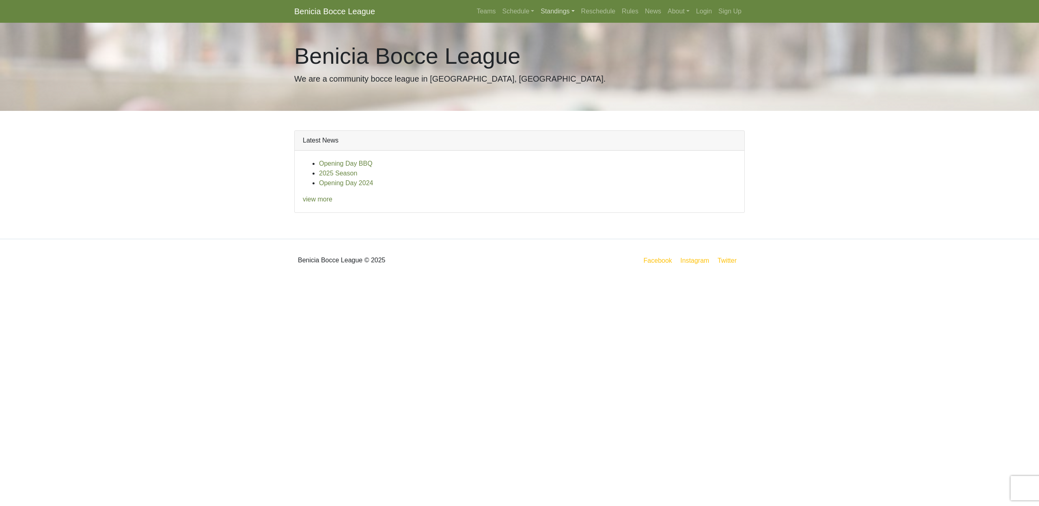
click at [550, 12] on link "Standings" at bounding box center [557, 11] width 40 height 16
click at [572, 70] on link "[DATE] Night" at bounding box center [570, 69] width 65 height 13
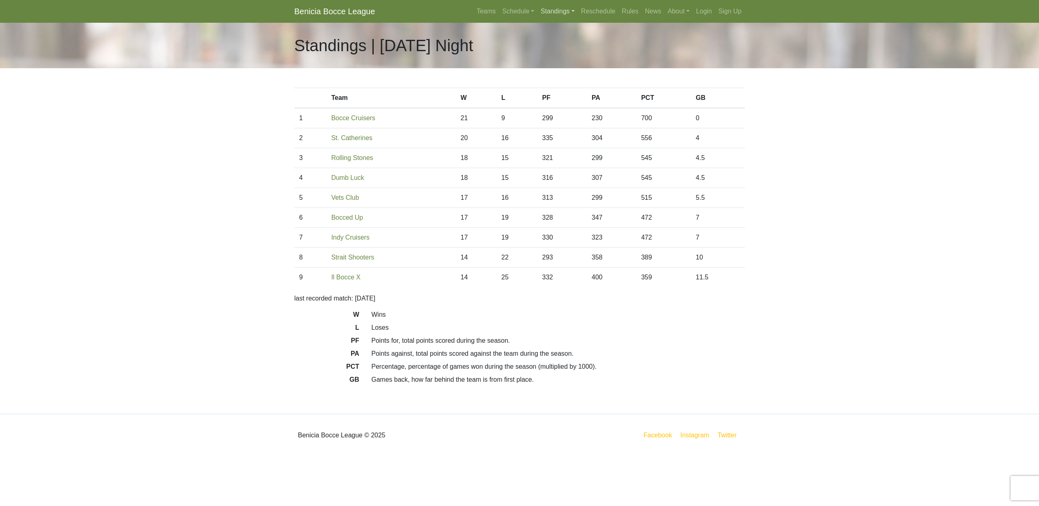
click at [554, 14] on link "Standings" at bounding box center [557, 11] width 40 height 16
click at [561, 82] on link "[DATE] Night" at bounding box center [570, 82] width 65 height 13
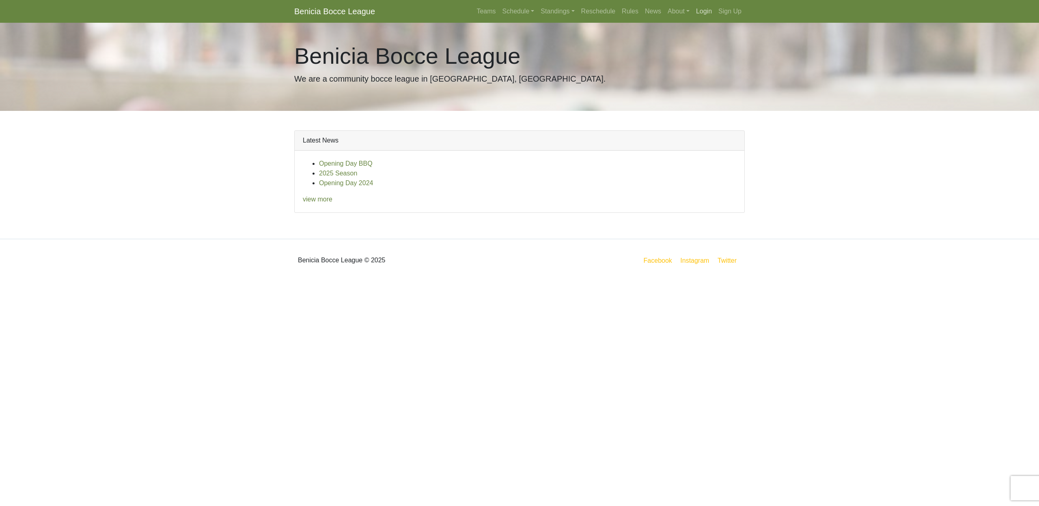
click at [702, 11] on link "Login" at bounding box center [704, 11] width 22 height 16
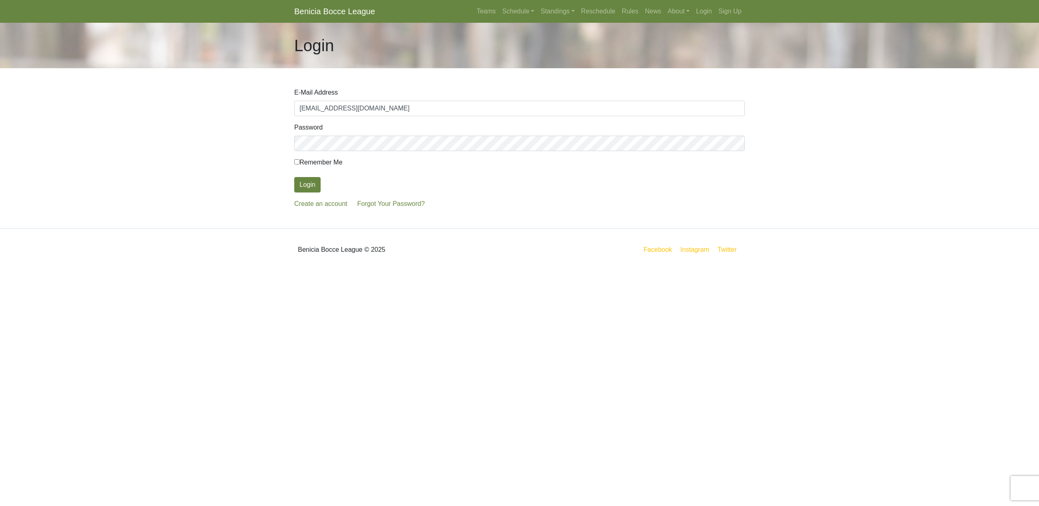
type input "stevestults@comcast.net"
click at [314, 182] on button "Login" at bounding box center [307, 184] width 26 height 15
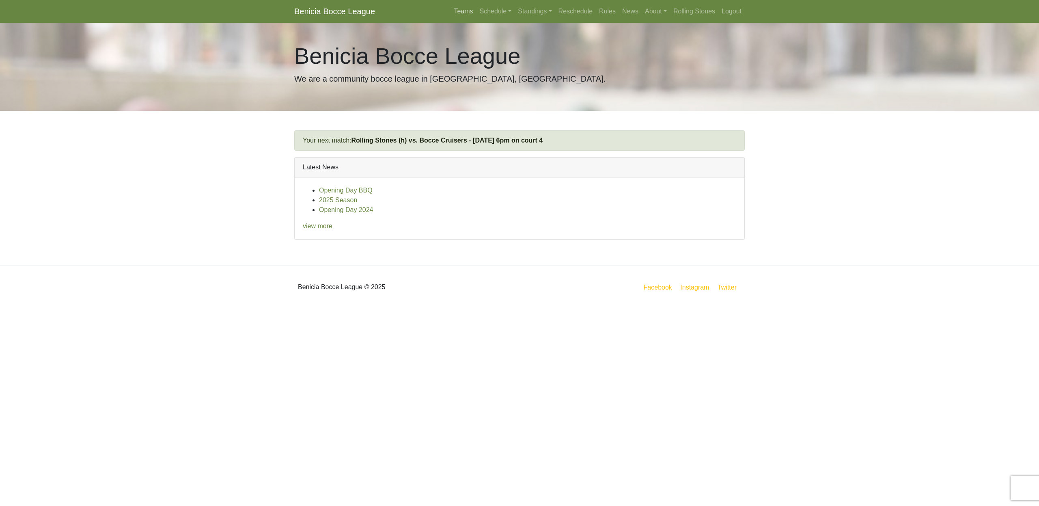
click at [459, 13] on link "Teams" at bounding box center [464, 11] width 26 height 16
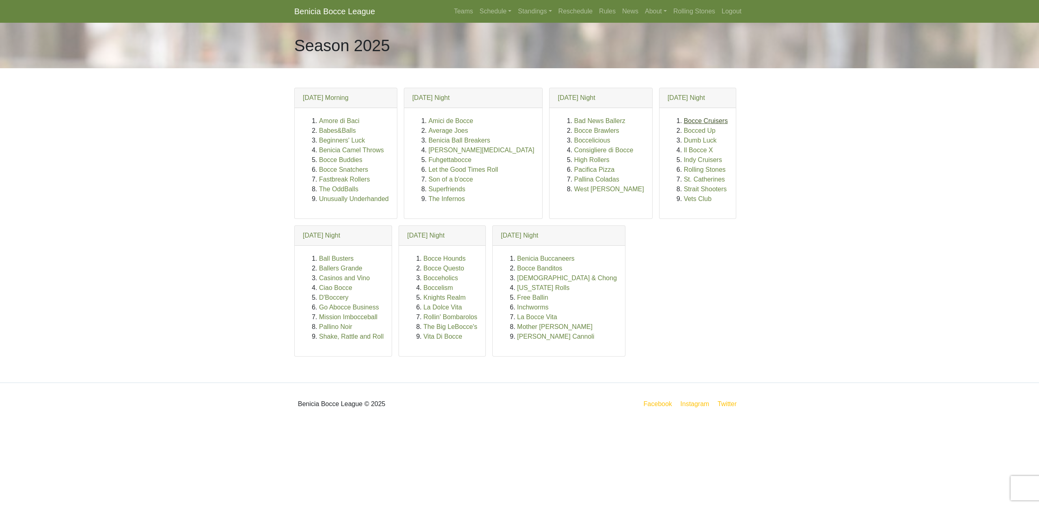
click at [684, 121] on link "Bocce Cruisers" at bounding box center [706, 120] width 44 height 7
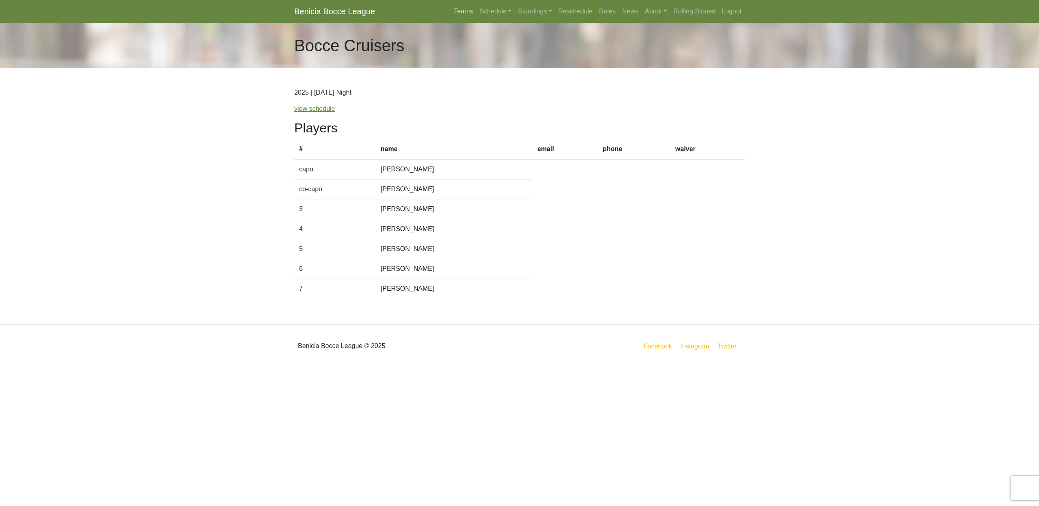
click at [455, 13] on link "Teams" at bounding box center [464, 11] width 26 height 16
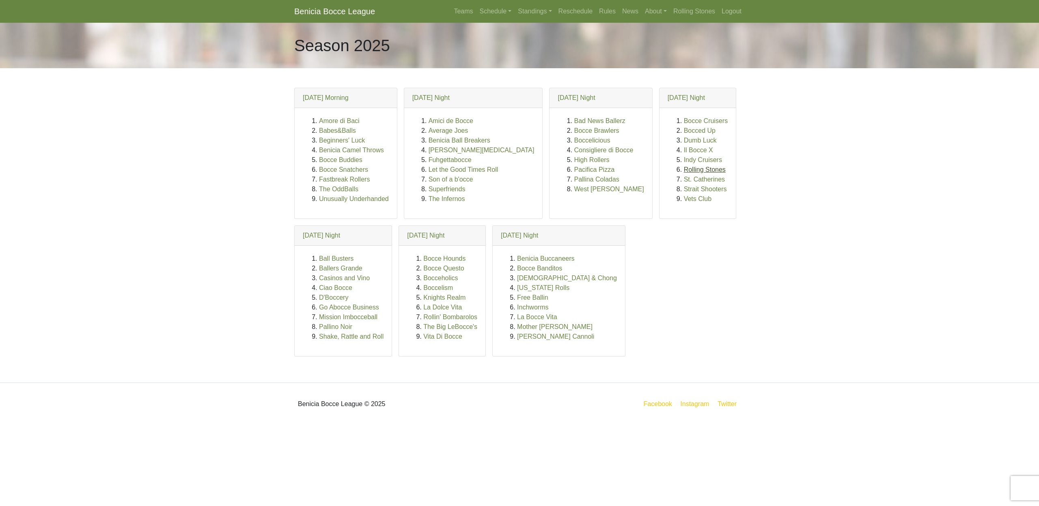
click at [684, 168] on link "Rolling Stones" at bounding box center [705, 169] width 42 height 7
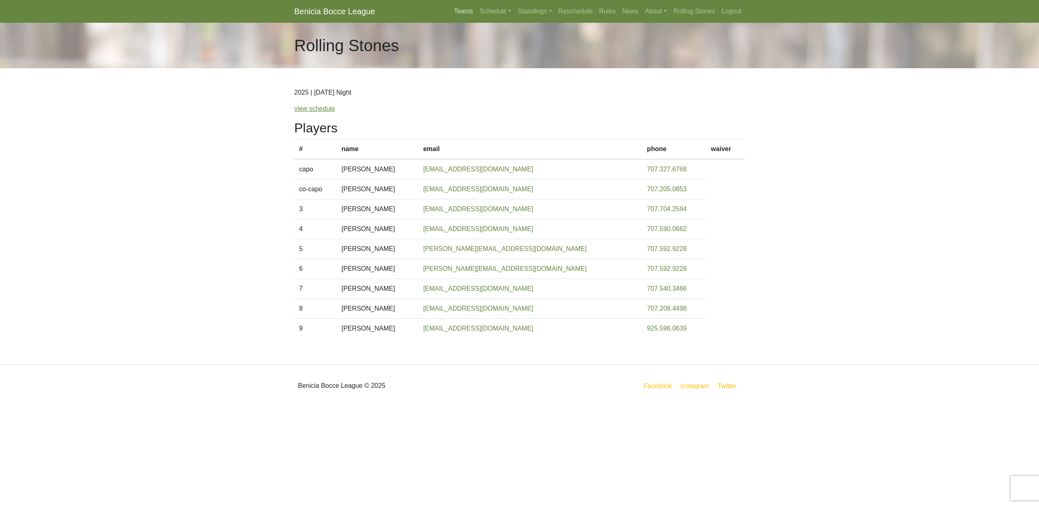
click at [459, 13] on link "Teams" at bounding box center [464, 11] width 26 height 16
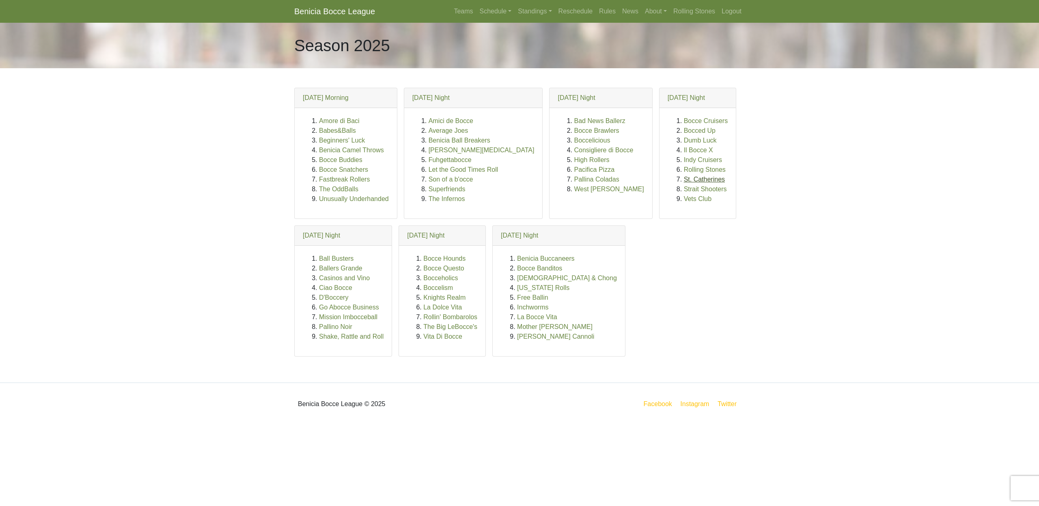
click at [684, 178] on link "St. Catherines" at bounding box center [704, 179] width 41 height 7
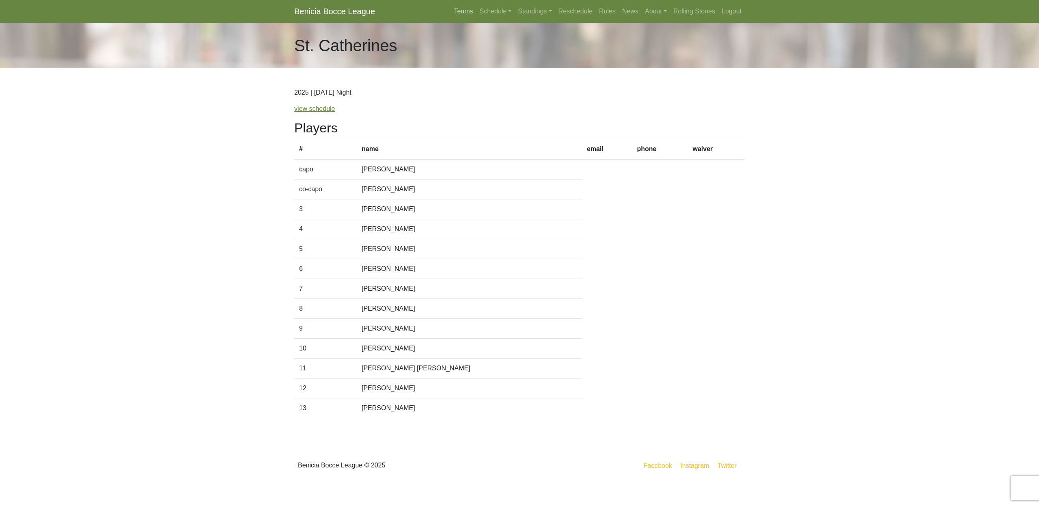
click at [451, 10] on link "Teams" at bounding box center [464, 11] width 26 height 16
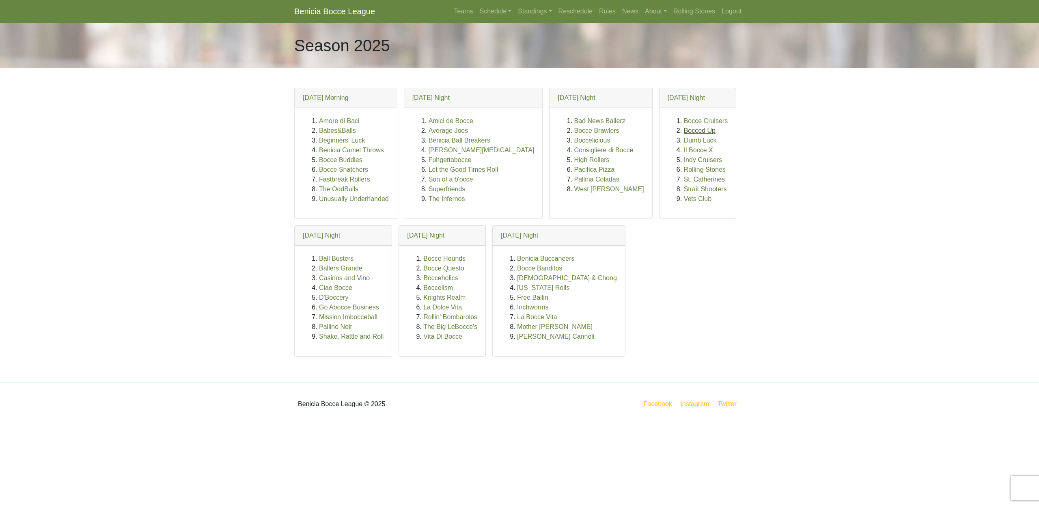
click at [684, 132] on link "Bocced Up" at bounding box center [700, 130] width 32 height 7
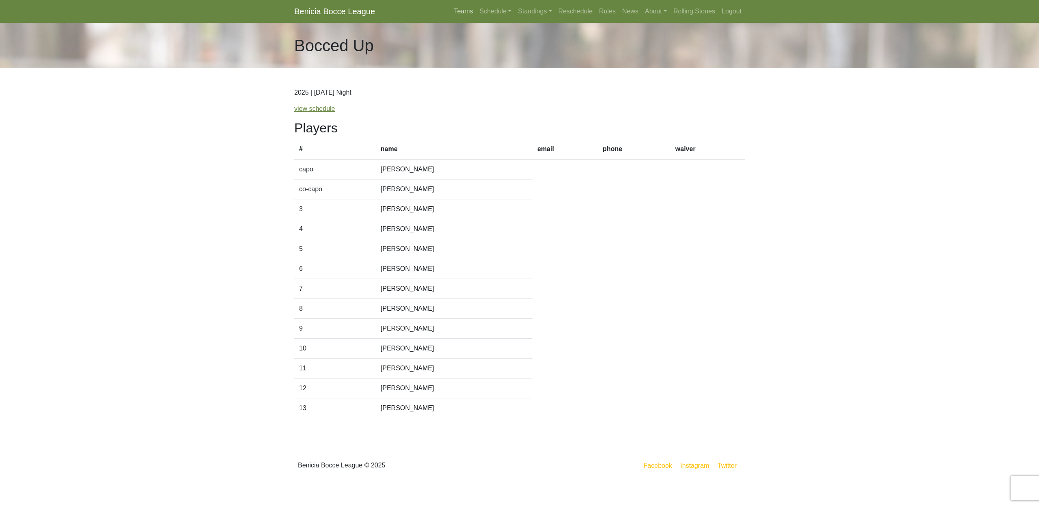
click at [453, 9] on link "Teams" at bounding box center [464, 11] width 26 height 16
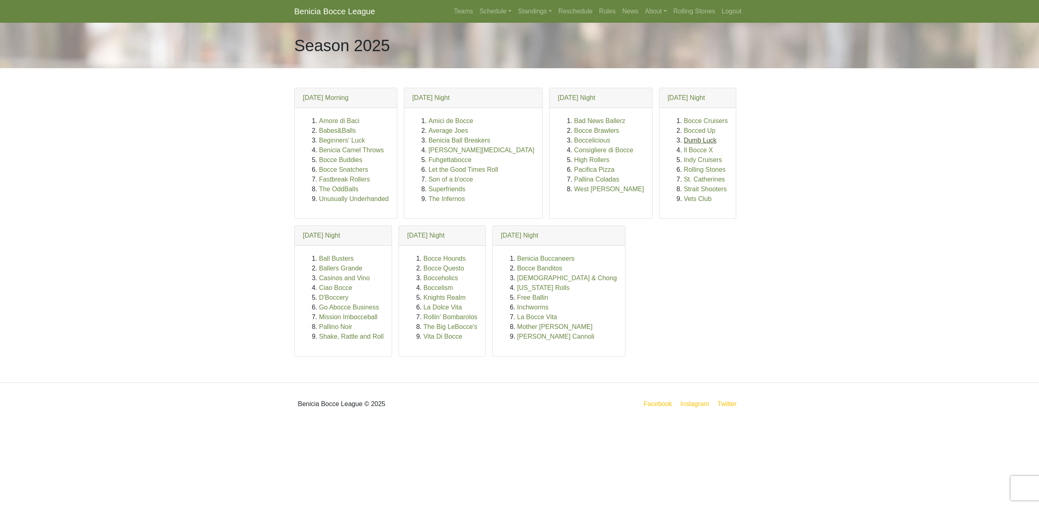
click at [684, 139] on link "Dumb Luck" at bounding box center [700, 140] width 33 height 7
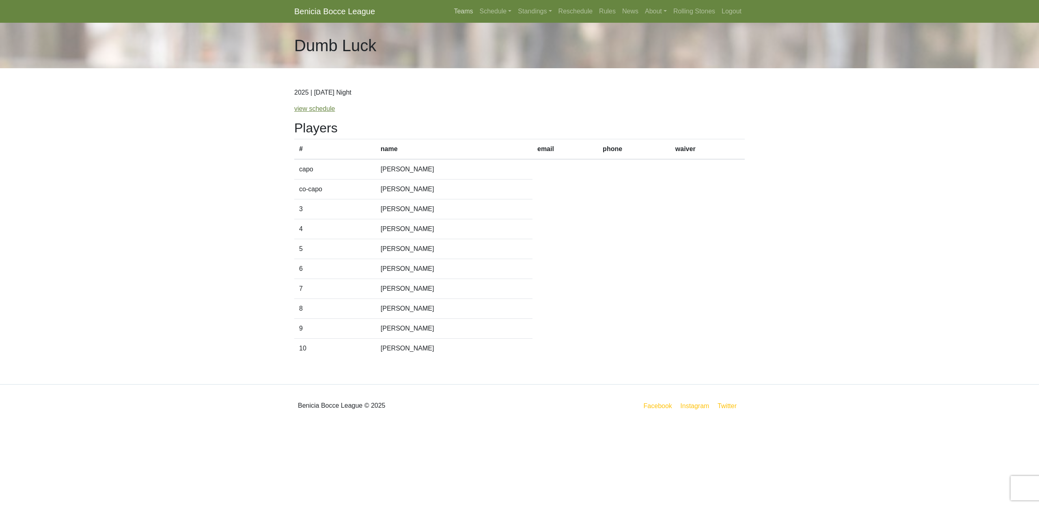
click at [460, 9] on link "Teams" at bounding box center [464, 11] width 26 height 16
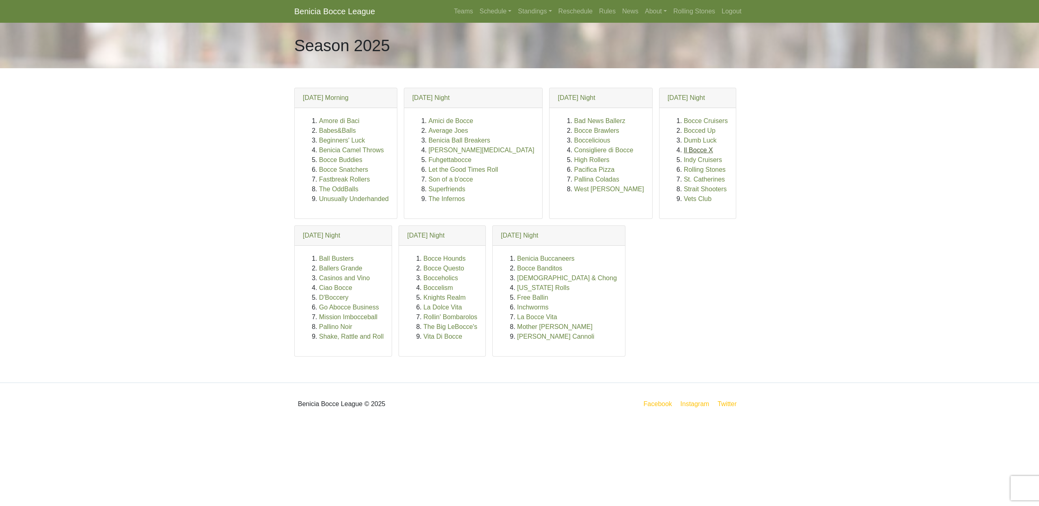
click at [684, 150] on link "Il Bocce X" at bounding box center [698, 150] width 29 height 7
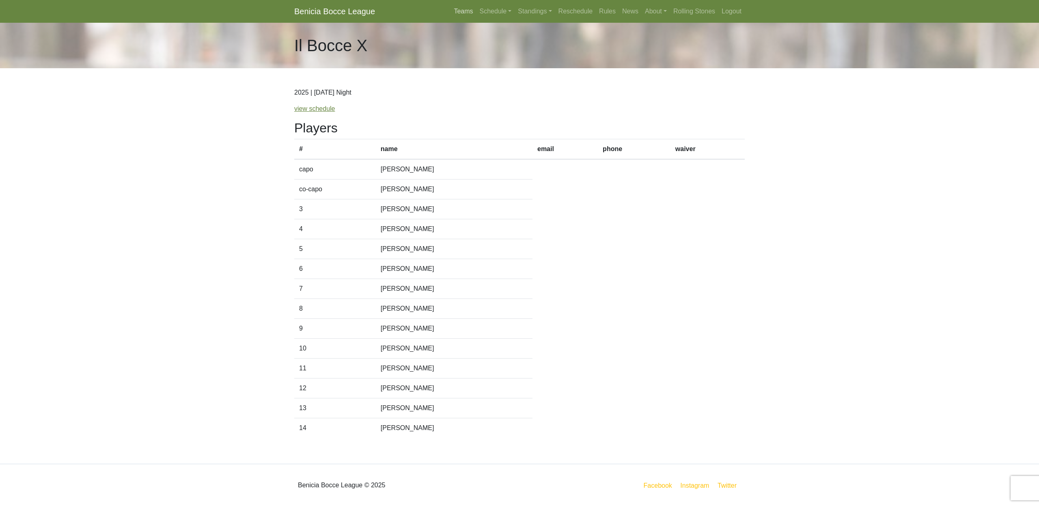
click at [458, 13] on link "Teams" at bounding box center [464, 11] width 26 height 16
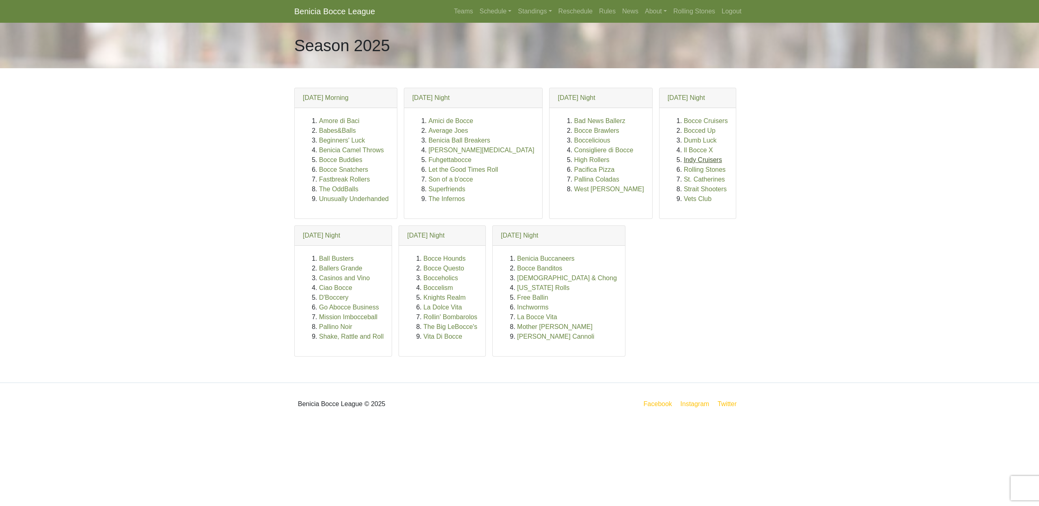
click at [684, 160] on link "Indy Cruisers" at bounding box center [703, 159] width 38 height 7
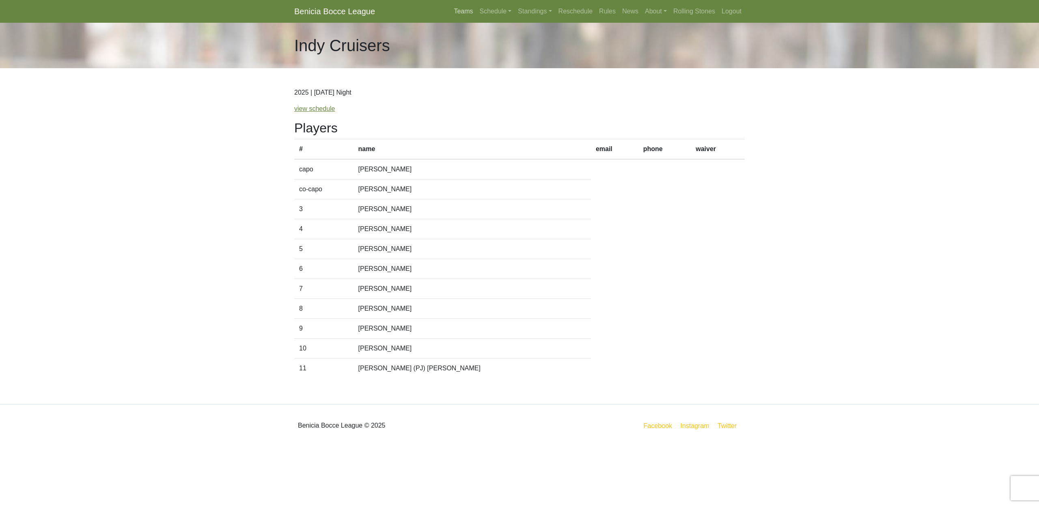
click at [454, 13] on link "Teams" at bounding box center [464, 11] width 26 height 16
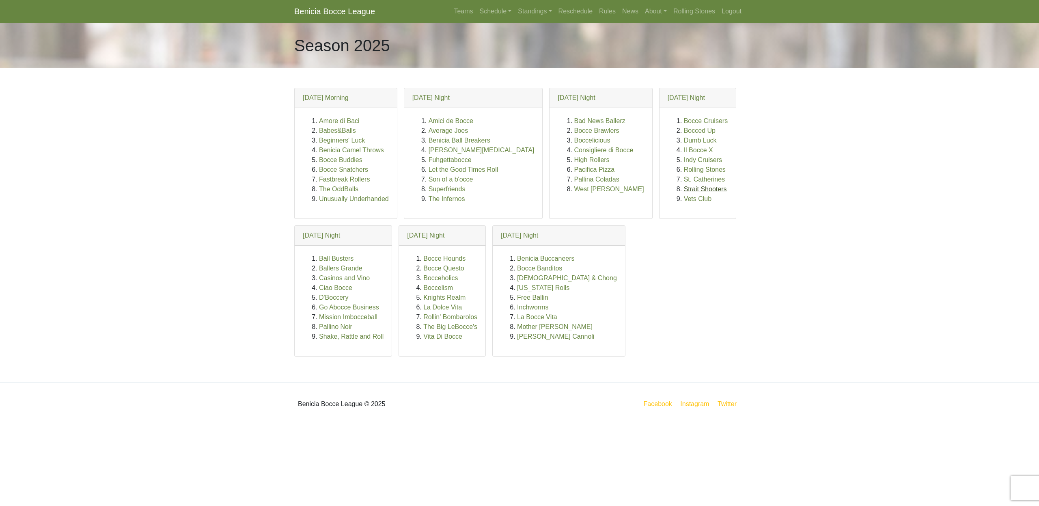
click at [684, 187] on link "Strait Shooters" at bounding box center [705, 188] width 43 height 7
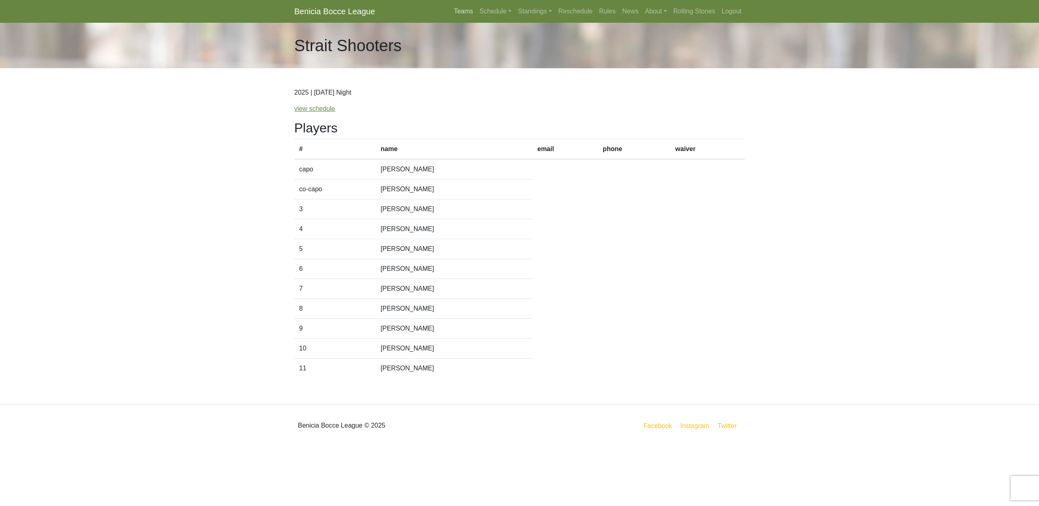
click at [452, 12] on link "Teams" at bounding box center [464, 11] width 26 height 16
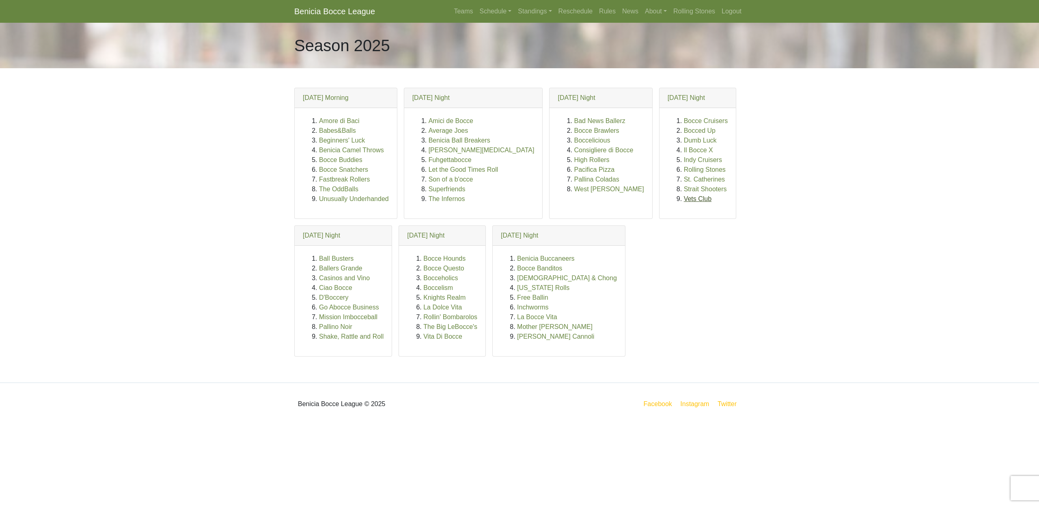
click at [684, 197] on link "Vets Club" at bounding box center [698, 198] width 28 height 7
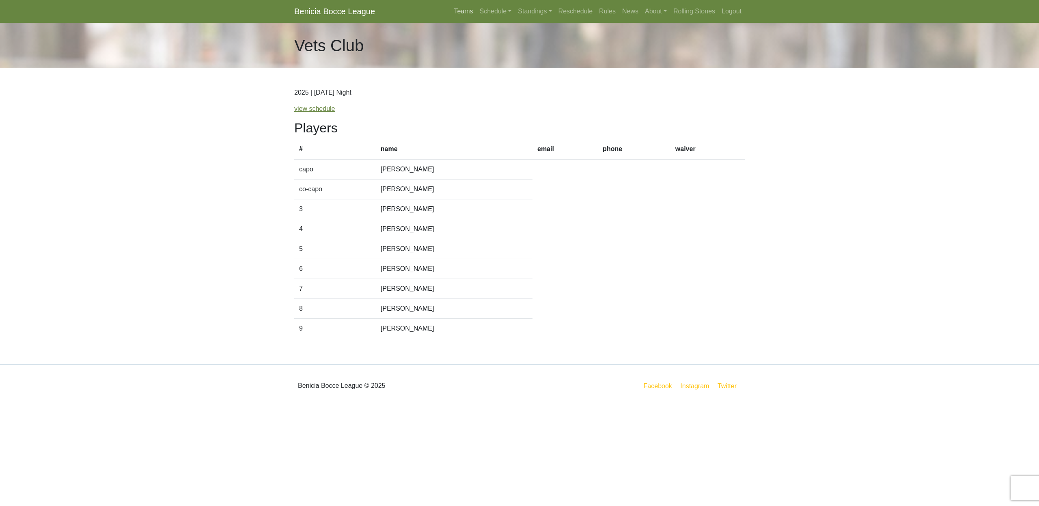
click at [453, 12] on link "Teams" at bounding box center [464, 11] width 26 height 16
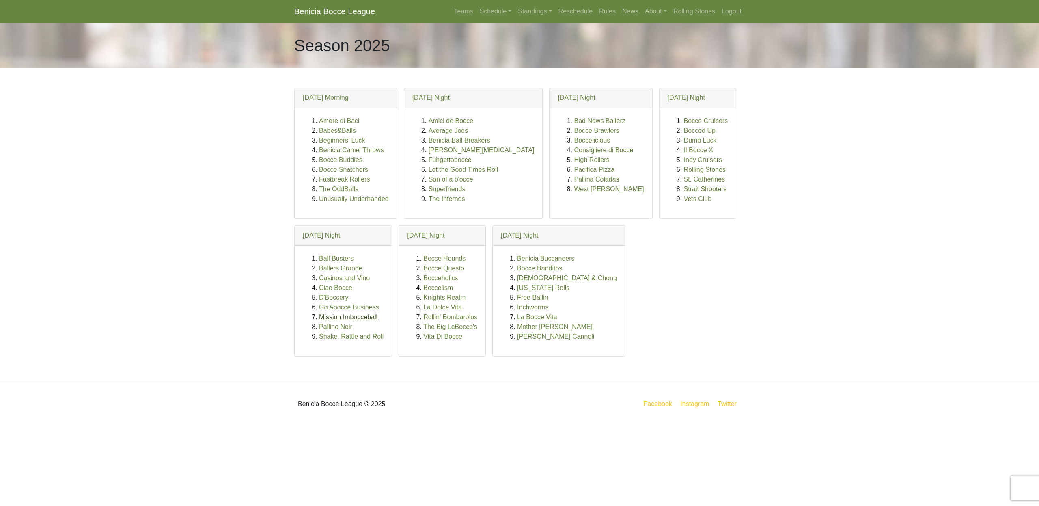
click at [369, 317] on link "Mission Imbocceball" at bounding box center [348, 316] width 58 height 7
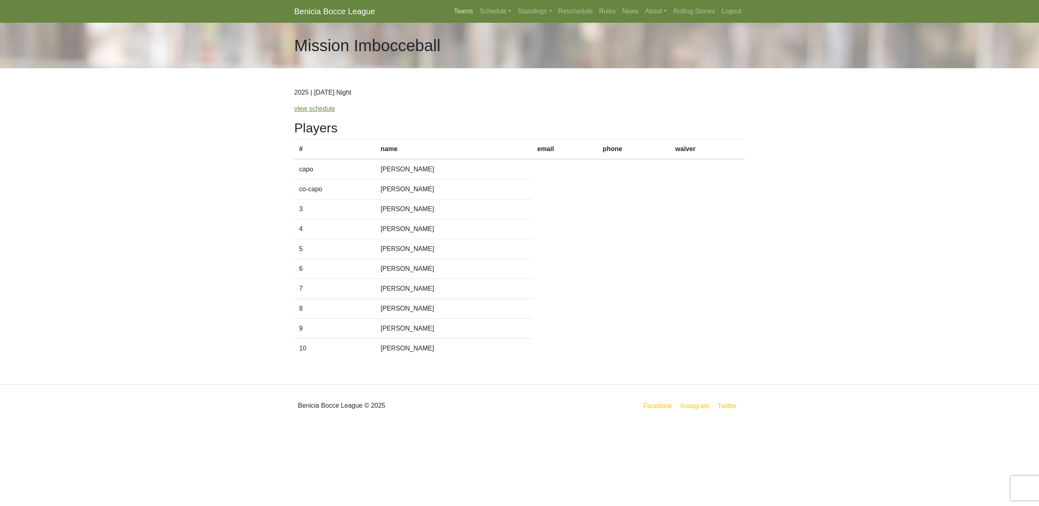
click at [452, 11] on link "Teams" at bounding box center [464, 11] width 26 height 16
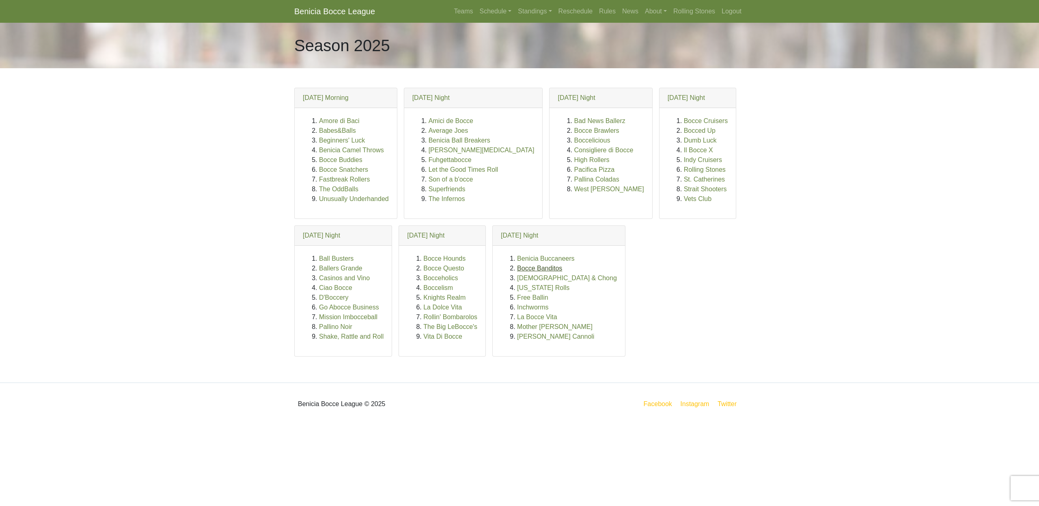
click at [522, 269] on link "Bocce Banditos" at bounding box center [539, 268] width 45 height 7
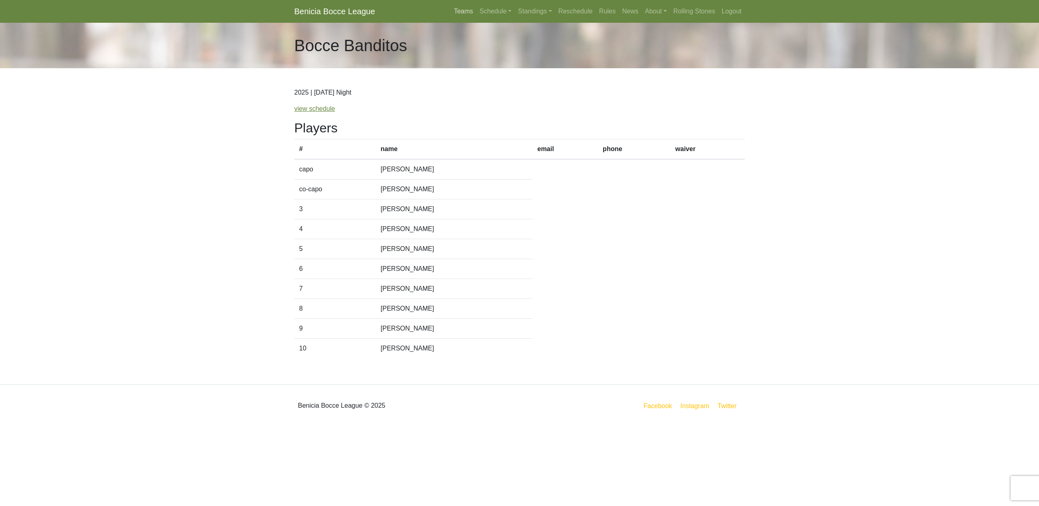
click at [457, 11] on link "Teams" at bounding box center [464, 11] width 26 height 16
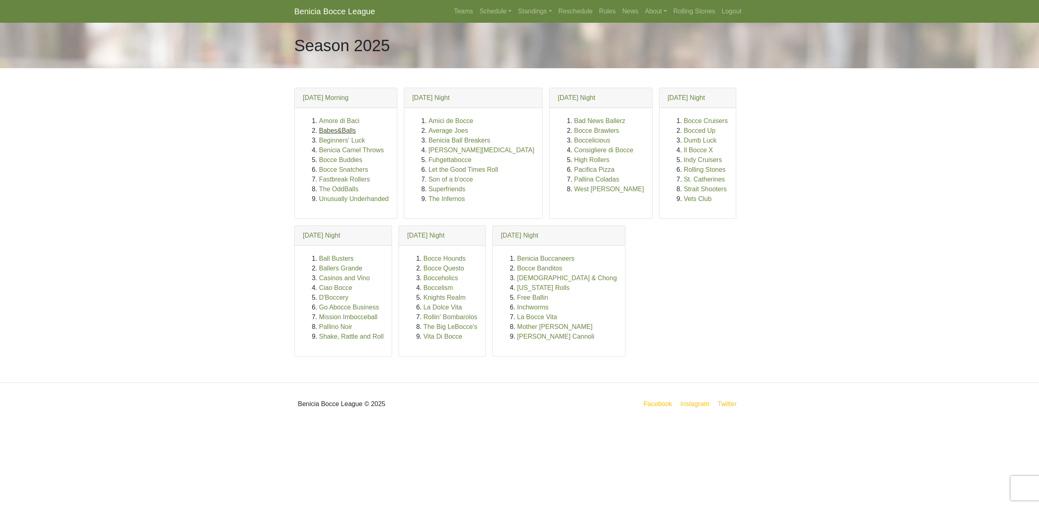
click at [335, 131] on link "Babes&Balls" at bounding box center [337, 130] width 37 height 7
